Goal: Task Accomplishment & Management: Complete application form

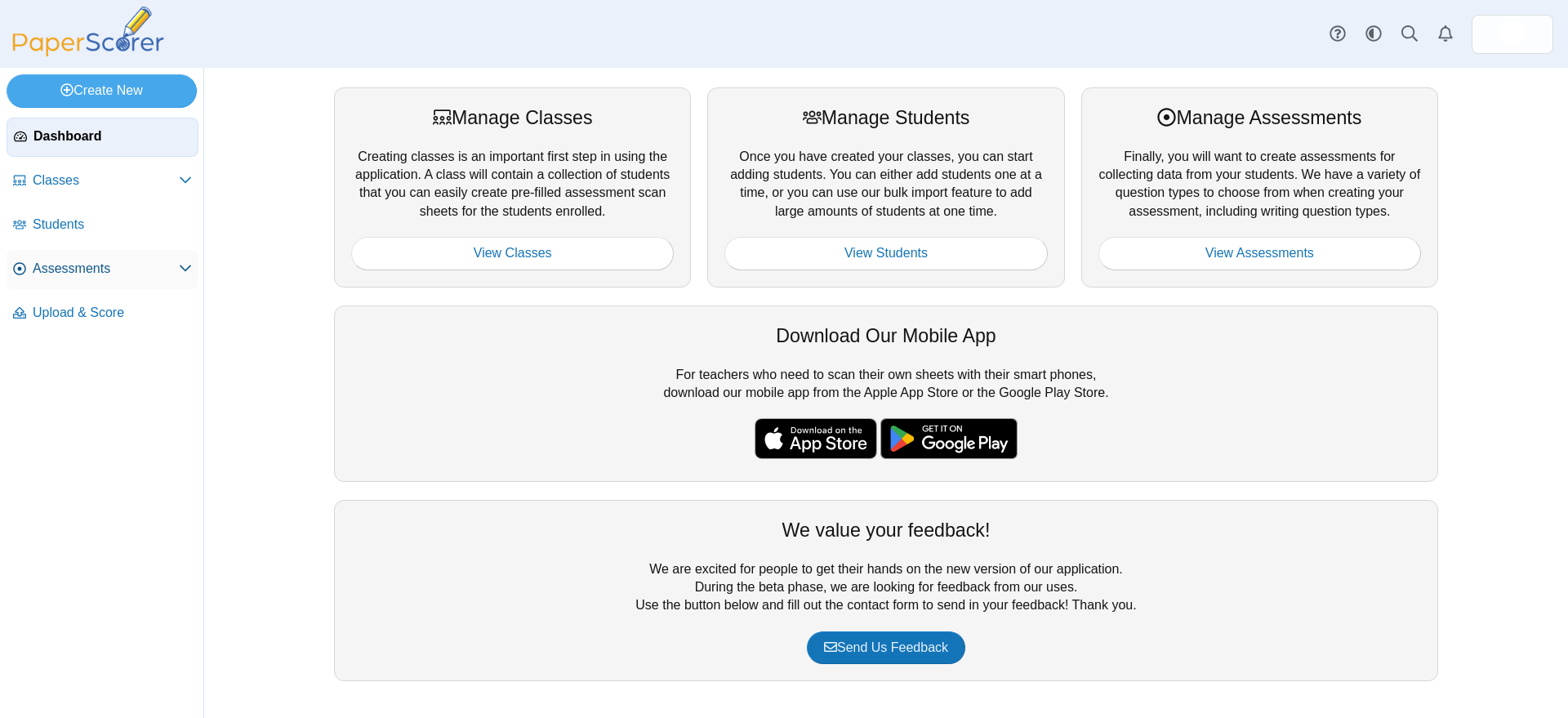
click at [56, 267] on span "Assessments" at bounding box center [106, 269] width 146 height 18
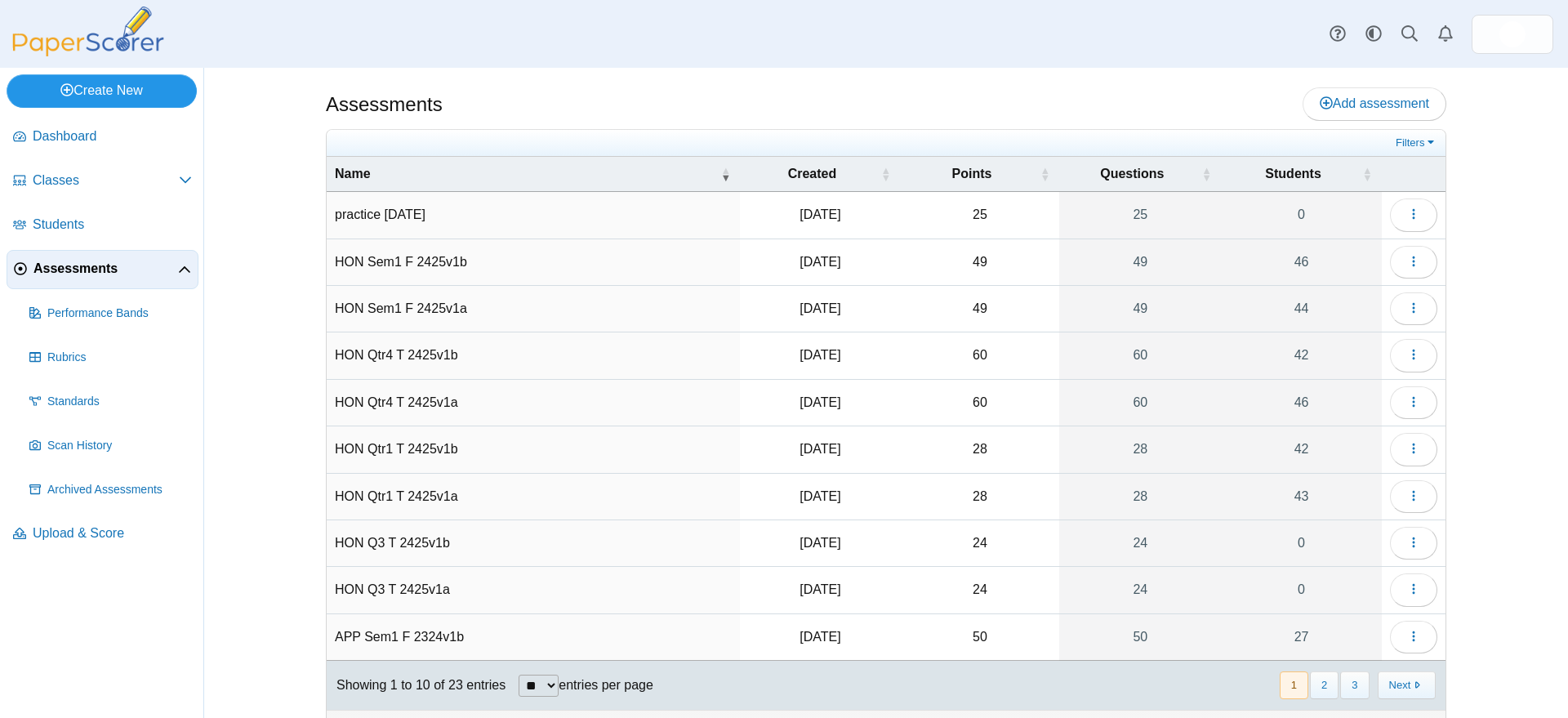
click at [114, 83] on link "Create New" at bounding box center [101, 91] width 190 height 33
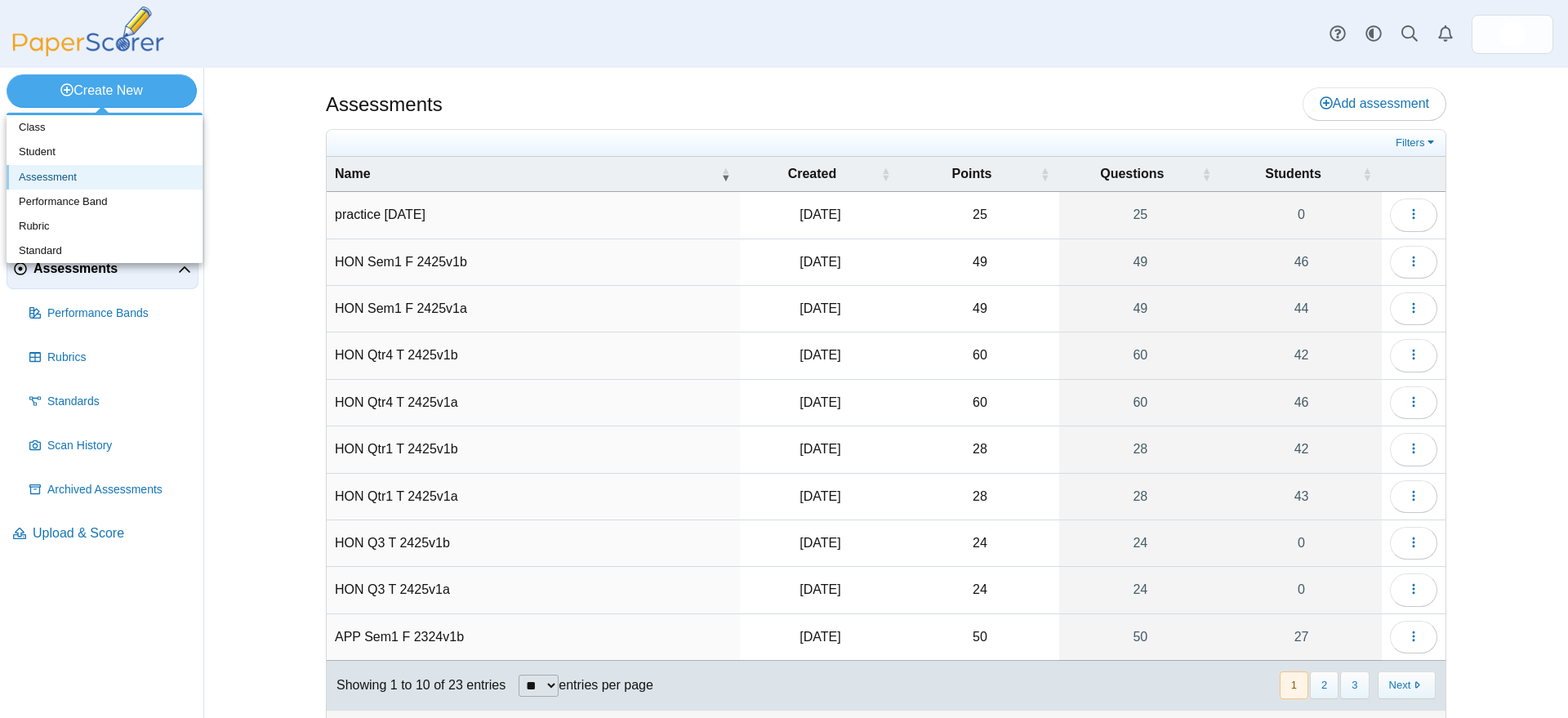
click at [62, 179] on link "Assessment" at bounding box center [104, 178] width 196 height 25
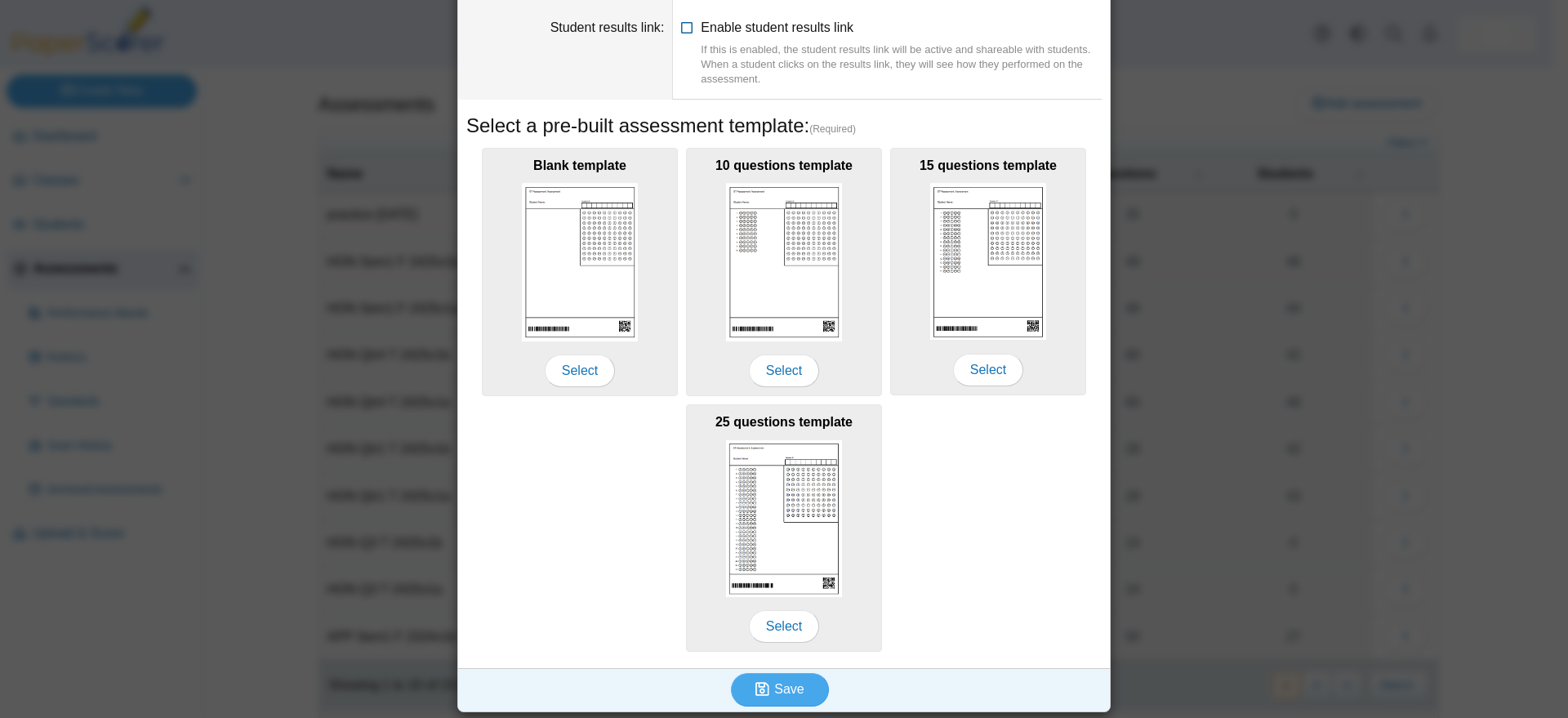
scroll to position [170, 0]
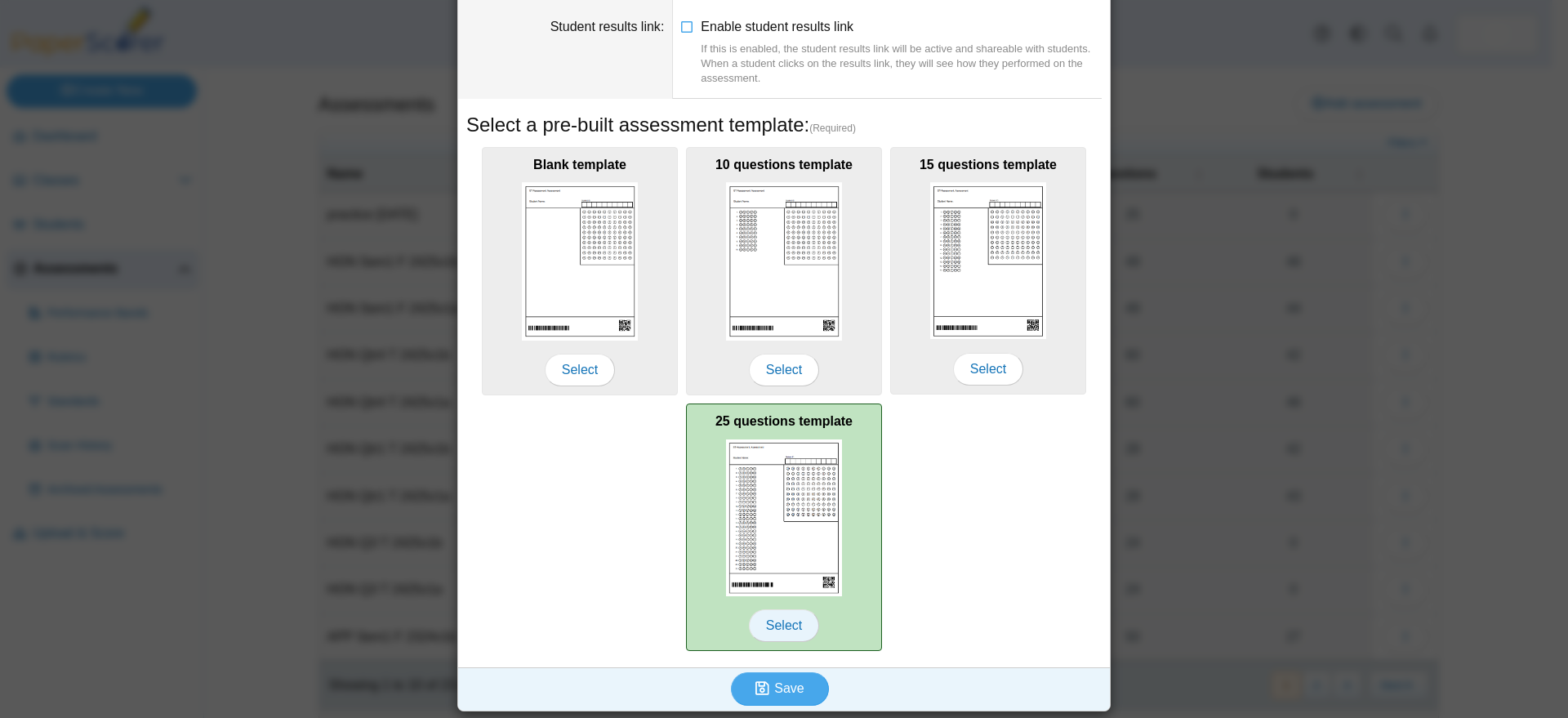
click at [781, 620] on span "Select" at bounding box center [784, 626] width 70 height 33
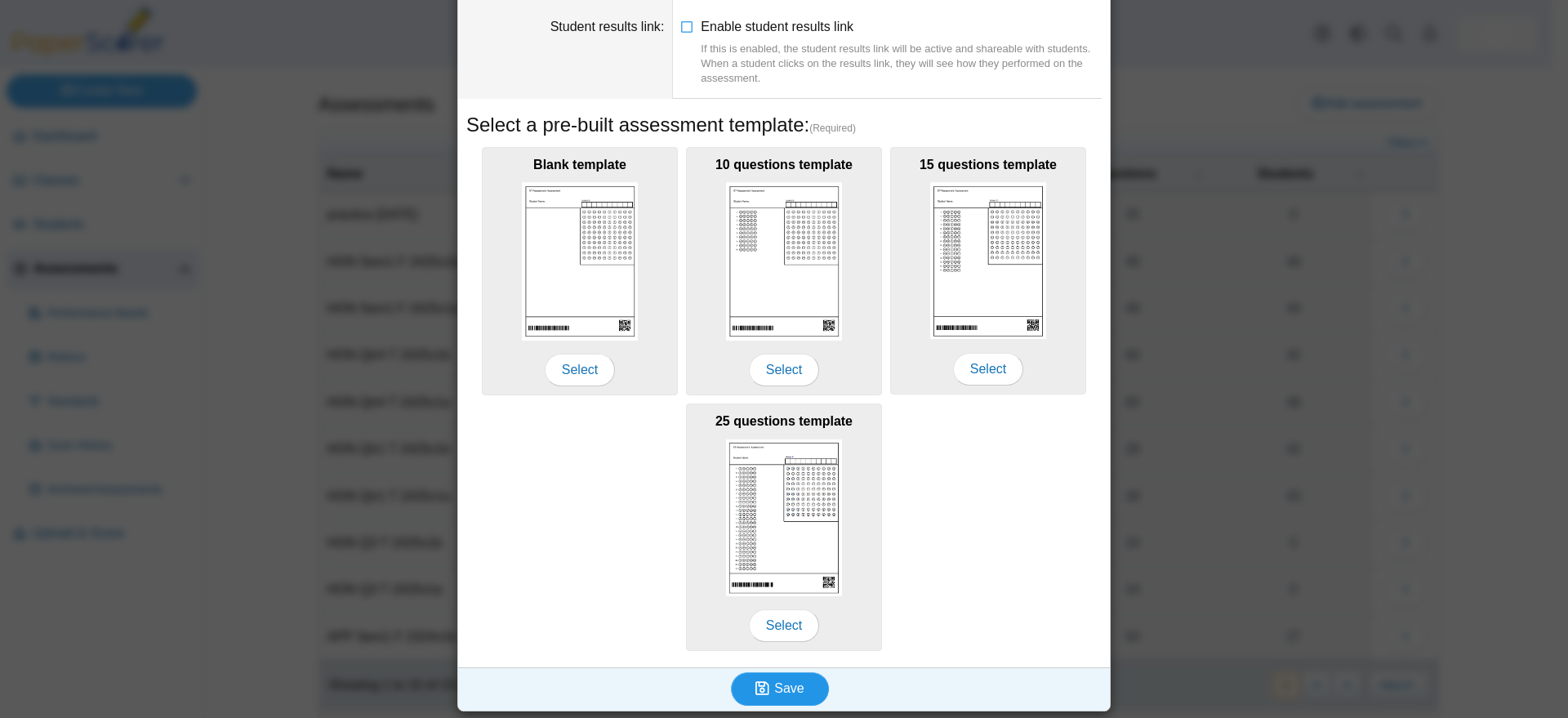
click at [780, 684] on span "Save" at bounding box center [788, 688] width 29 height 14
type input "********"
click at [776, 688] on span "Save" at bounding box center [788, 688] width 29 height 14
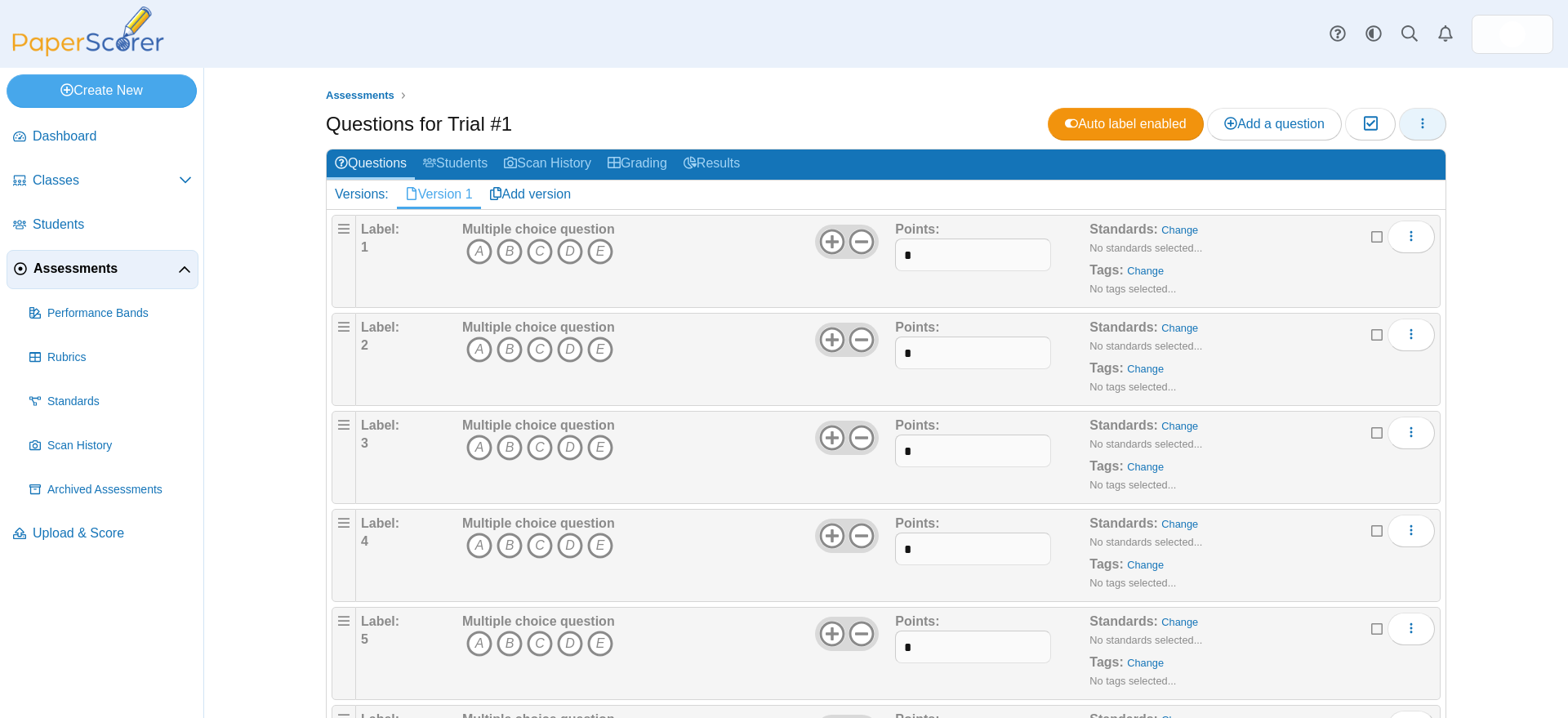
click at [1420, 122] on icon "button" at bounding box center [1422, 123] width 13 height 13
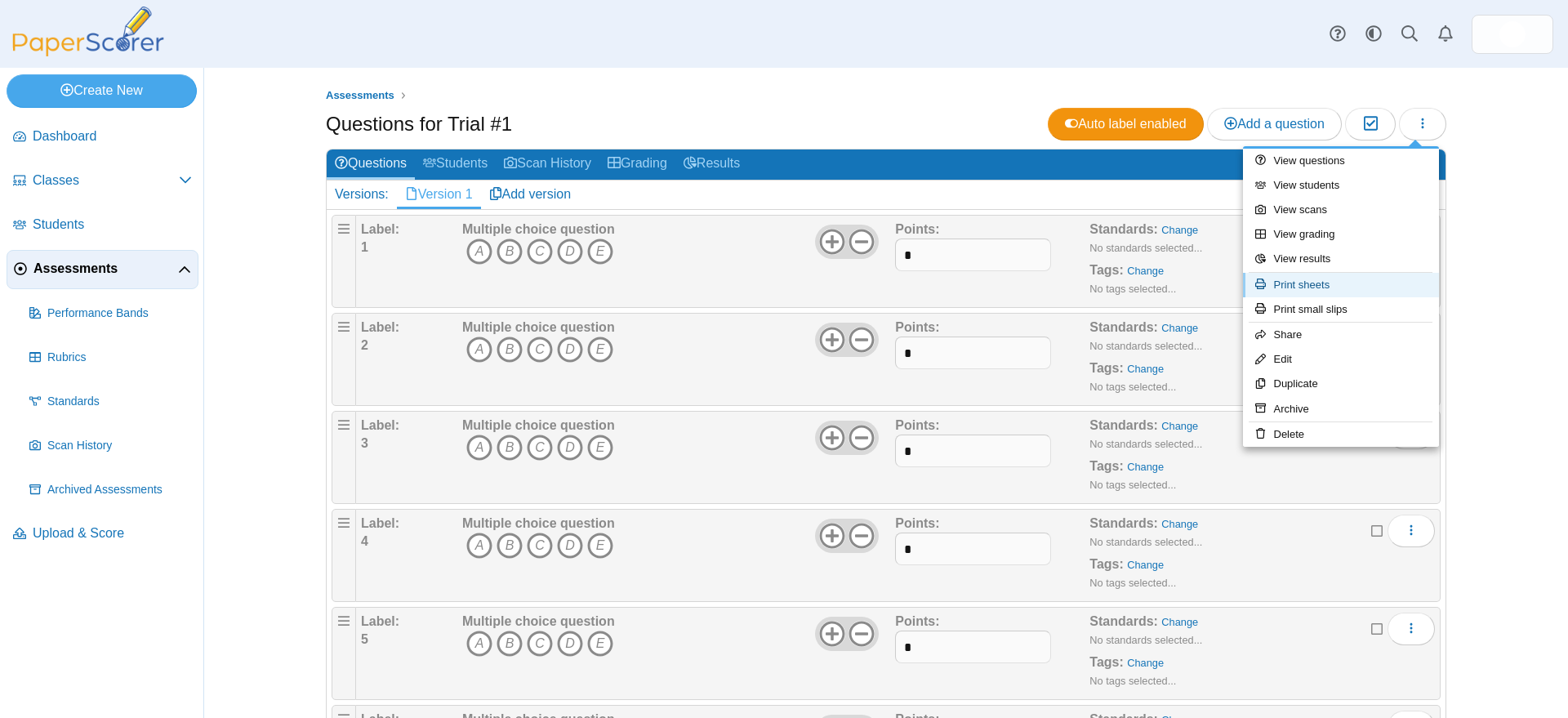
click at [1331, 283] on link "Print sheets" at bounding box center [1341, 285] width 196 height 25
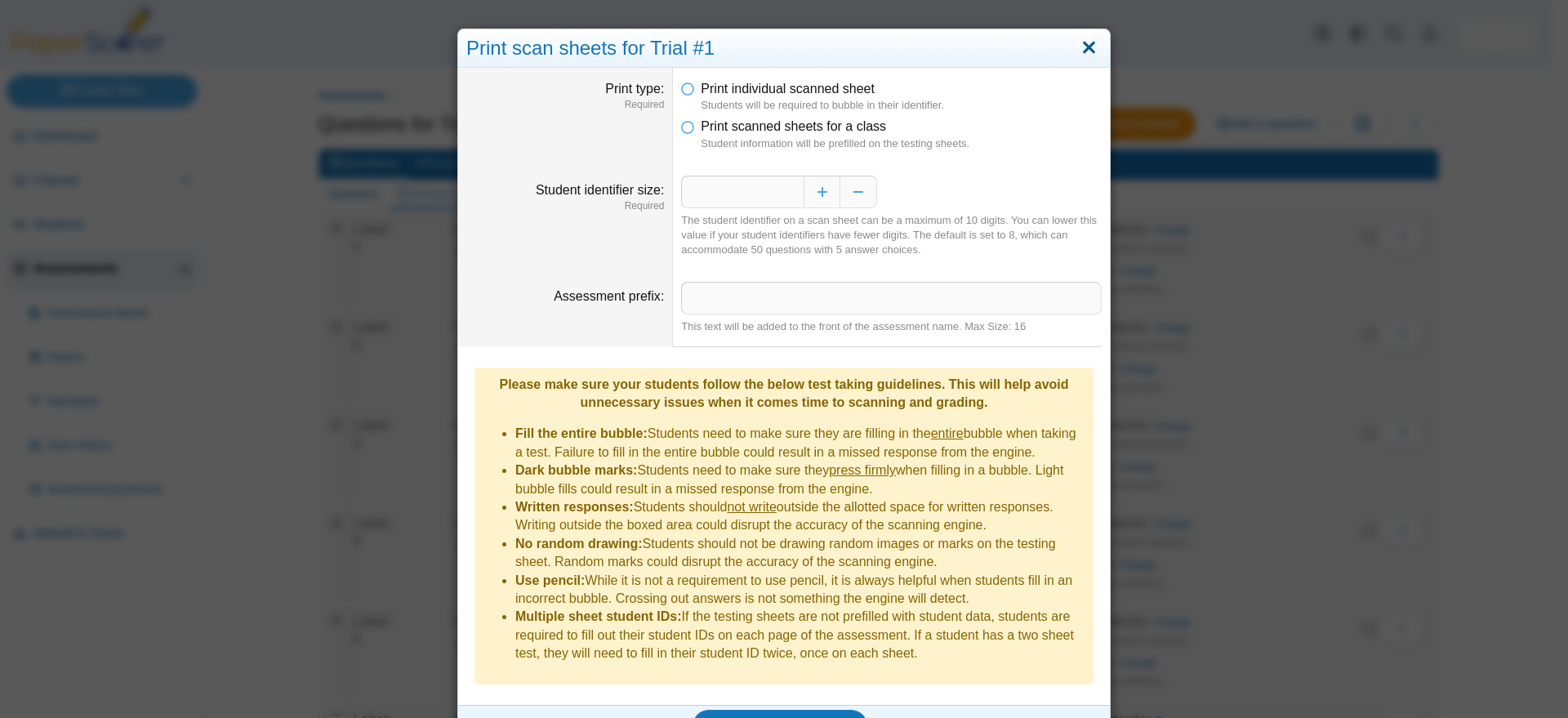
click at [1083, 45] on link "Close" at bounding box center [1089, 48] width 26 height 28
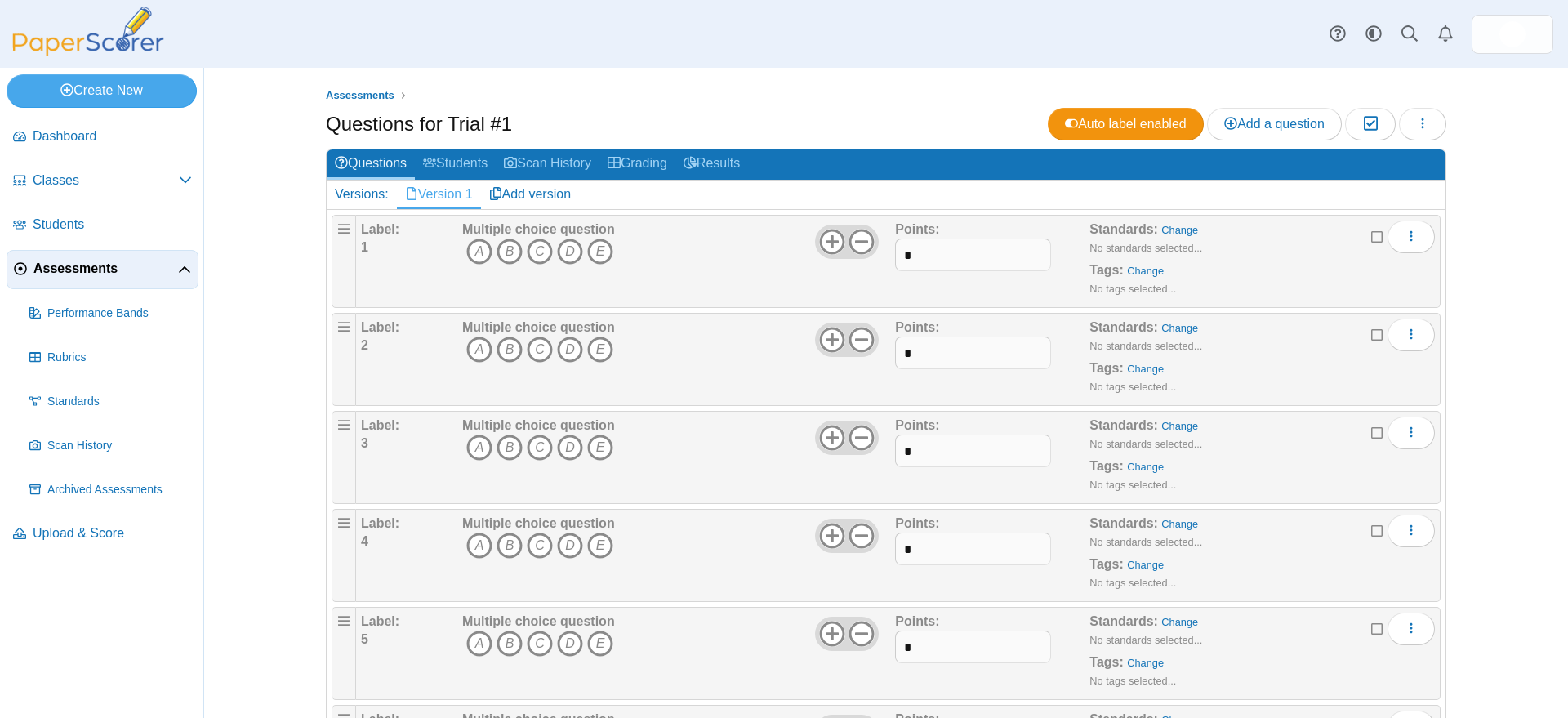
click at [922, 107] on div "Questions for Trial #1 Auto label enabled Add a question Moderation 0" at bounding box center [886, 125] width 1121 height 36
click at [1510, 35] on img at bounding box center [1512, 34] width 26 height 26
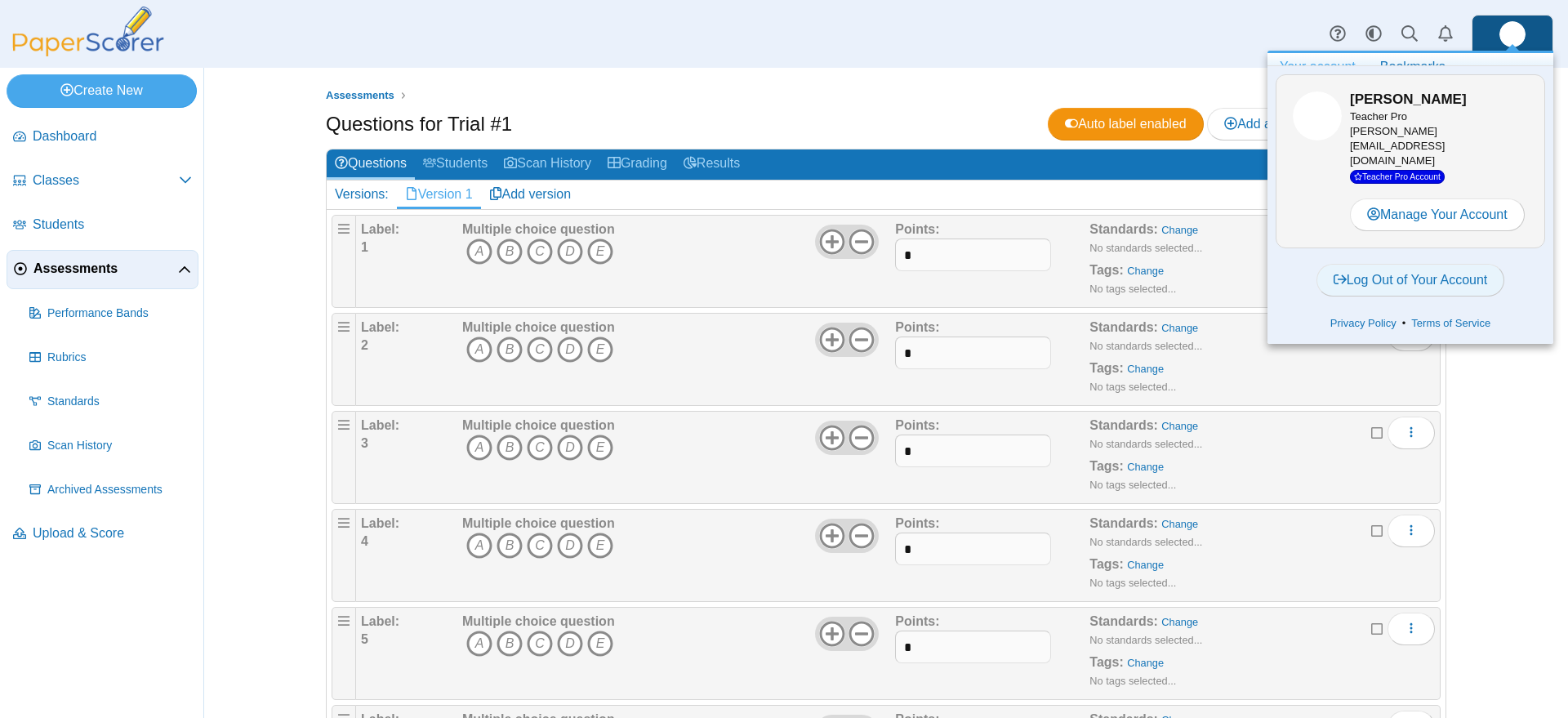
click at [1399, 264] on link "Log Out of Your Account" at bounding box center [1410, 280] width 189 height 33
